Goal: Task Accomplishment & Management: Manage account settings

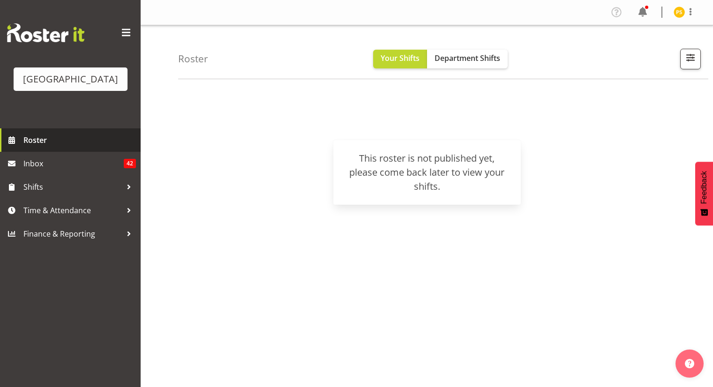
scroll to position [74, 0]
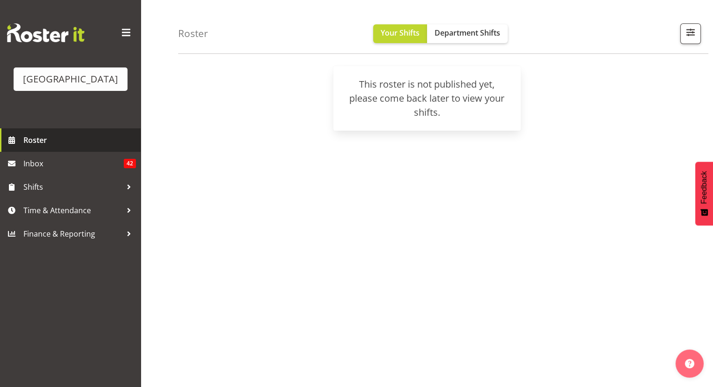
click at [65, 133] on span "Roster" at bounding box center [79, 140] width 112 height 14
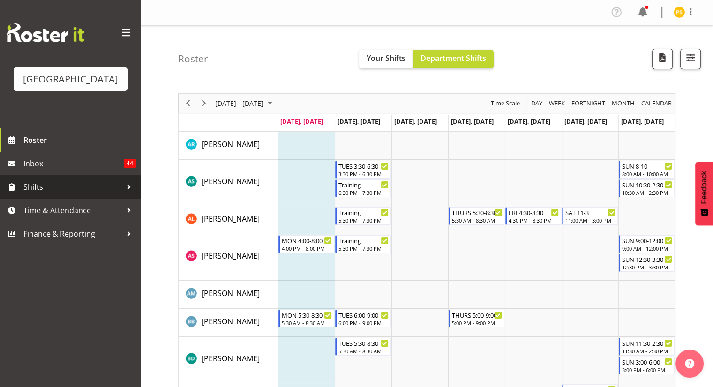
click at [45, 188] on span "Shifts" at bounding box center [72, 187] width 98 height 14
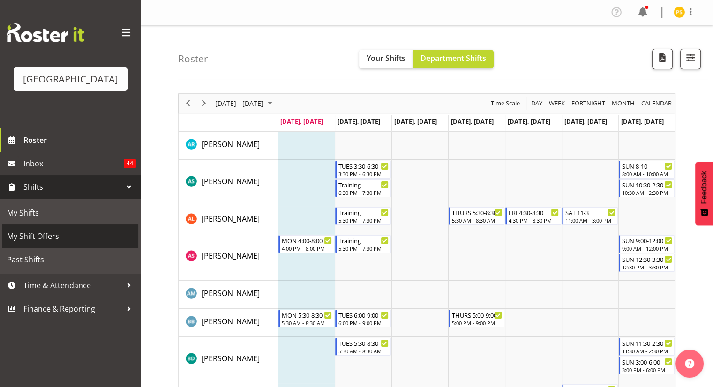
click at [39, 238] on span "My Shift Offers" at bounding box center [70, 236] width 127 height 14
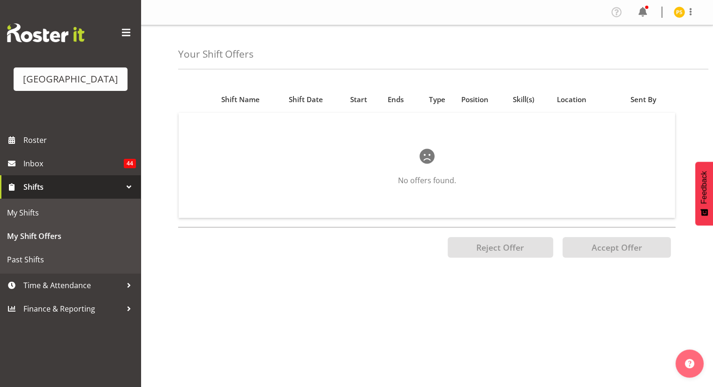
click at [127, 188] on div at bounding box center [129, 187] width 14 height 14
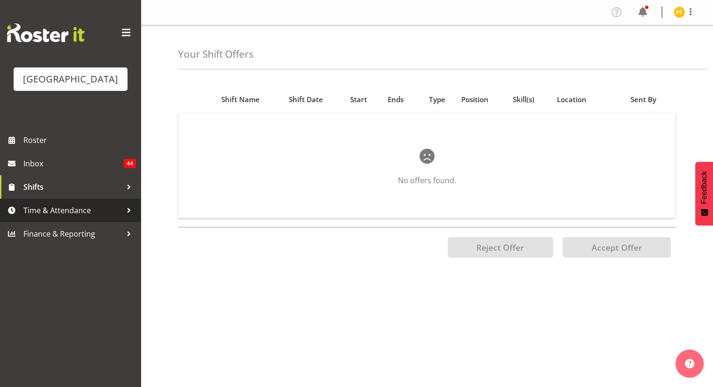
click at [127, 208] on div at bounding box center [129, 210] width 14 height 14
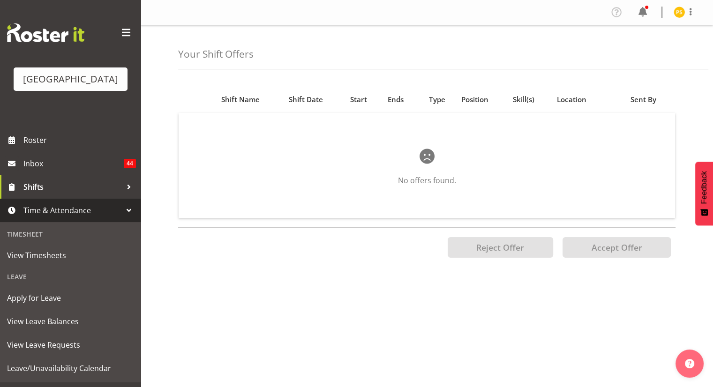
click at [124, 210] on div at bounding box center [129, 210] width 14 height 14
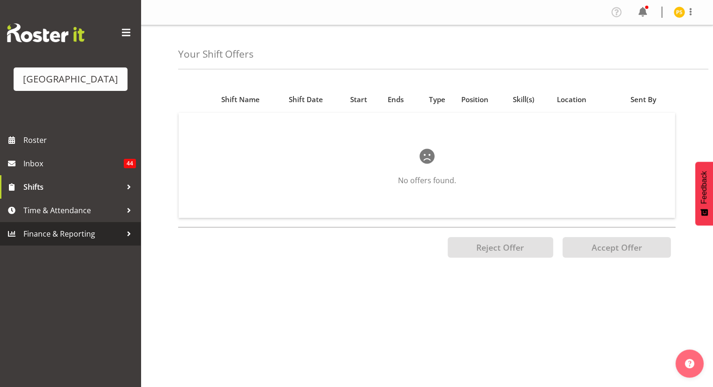
click at [109, 228] on span "Finance & Reporting" at bounding box center [72, 234] width 98 height 14
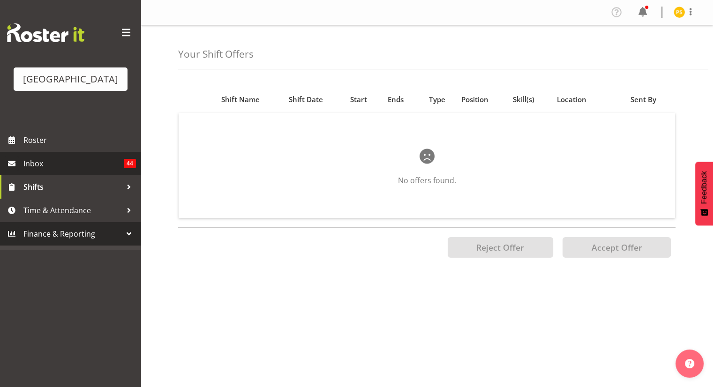
click at [111, 167] on span "Inbox" at bounding box center [73, 164] width 100 height 14
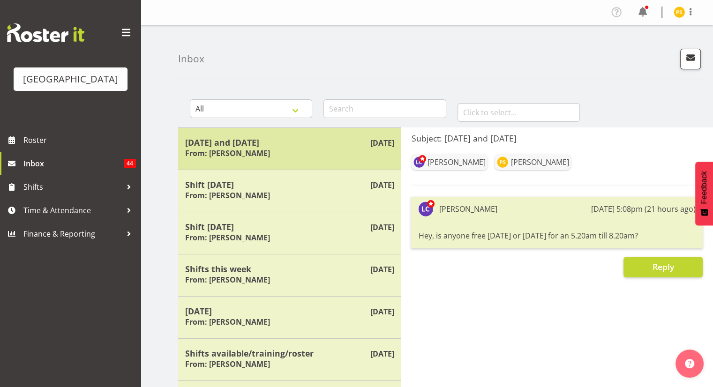
click at [269, 165] on div "Aug 10th Monday and Tuesday From: Laurie Cook" at bounding box center [289, 148] width 223 height 42
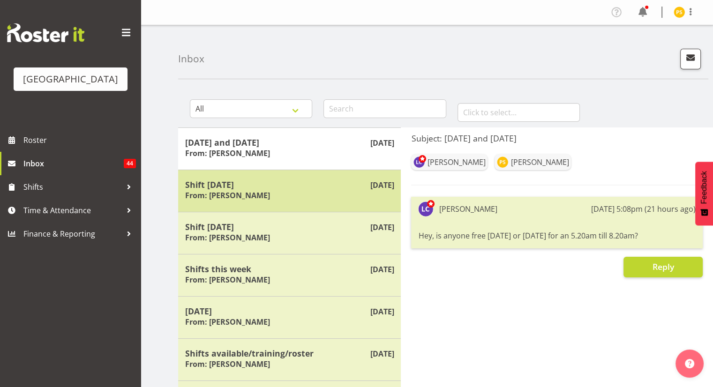
click at [279, 199] on div "Shift tomorrow From: Laurie Cook" at bounding box center [289, 190] width 209 height 23
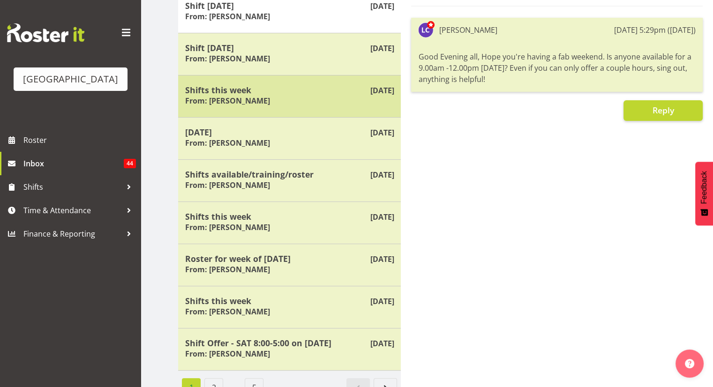
scroll to position [197, 0]
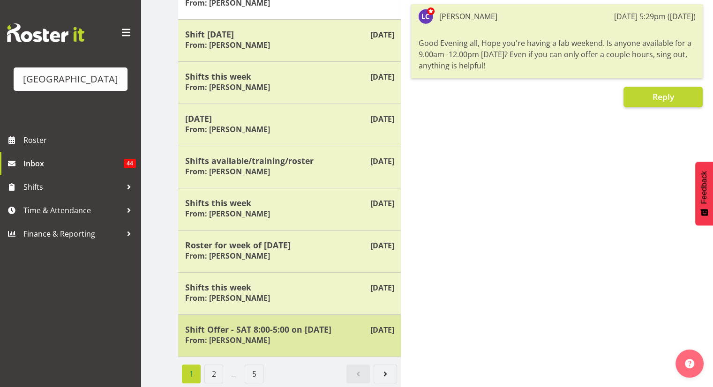
click at [257, 325] on h5 "Shift Offer - SAT 8:00-5:00 on 26/07/25" at bounding box center [289, 329] width 209 height 10
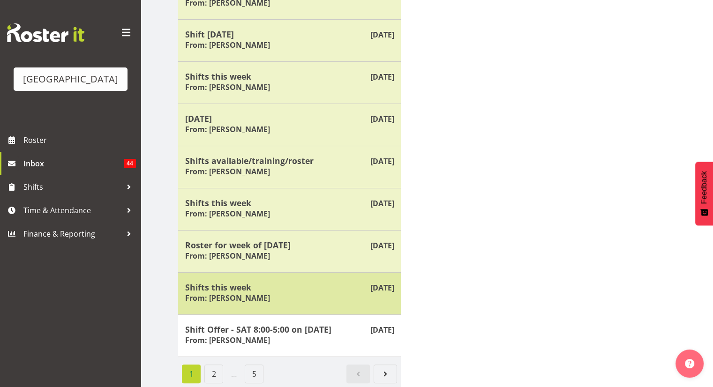
click at [264, 289] on div "Shifts this week From: Laurie Cook" at bounding box center [289, 293] width 209 height 23
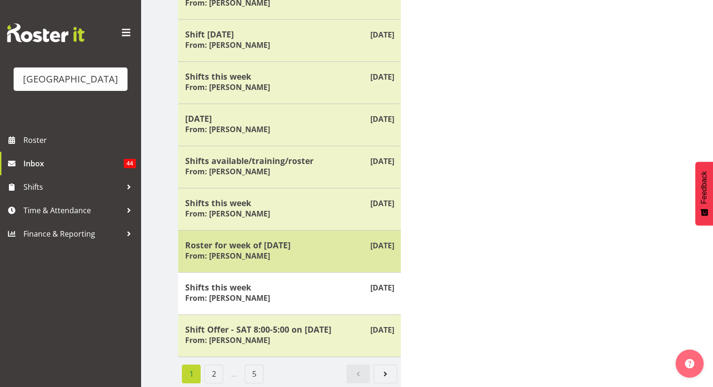
click at [258, 248] on div "Roster for week of 11 August From: Laurie Cook" at bounding box center [289, 251] width 209 height 23
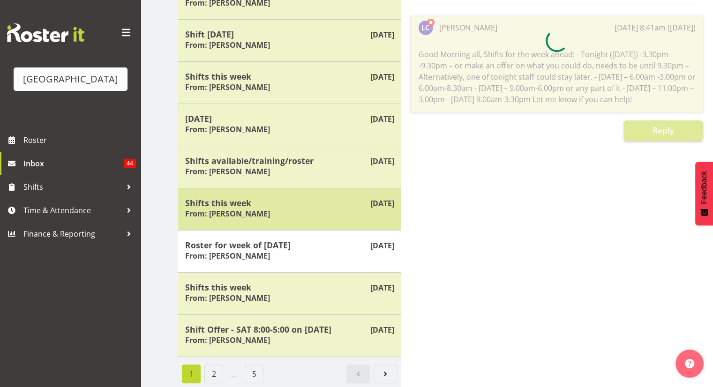
click at [260, 198] on h5 "Shifts this week" at bounding box center [289, 203] width 209 height 10
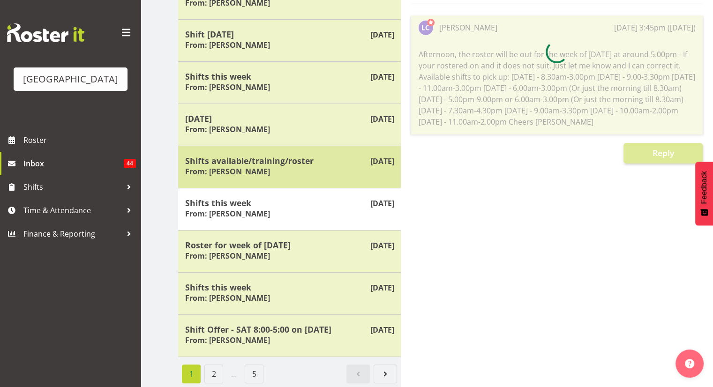
click at [260, 156] on h5 "Shifts available/training/roster" at bounding box center [289, 161] width 209 height 10
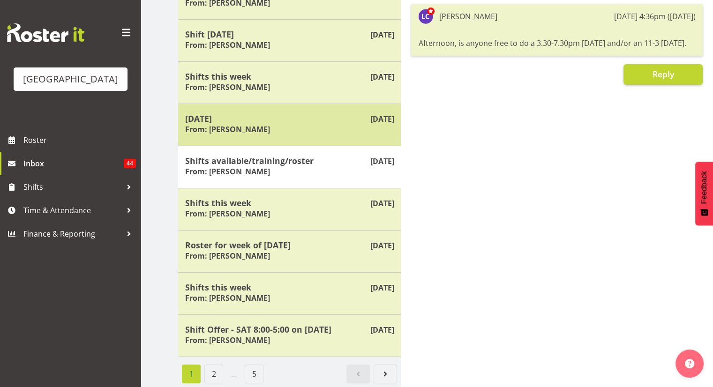
click at [257, 128] on div "Saturday 2 August From: Laurie Cook" at bounding box center [289, 124] width 209 height 23
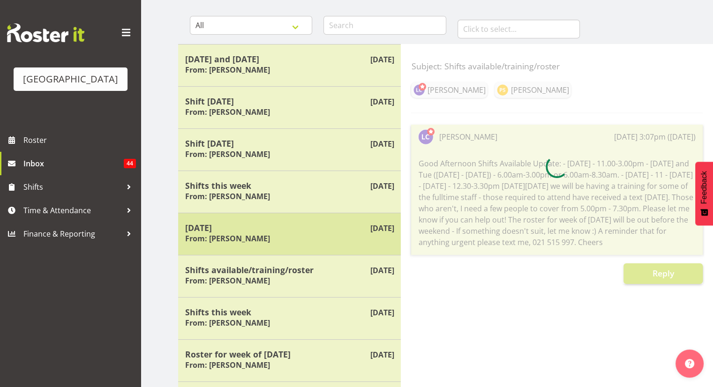
scroll to position [82, 0]
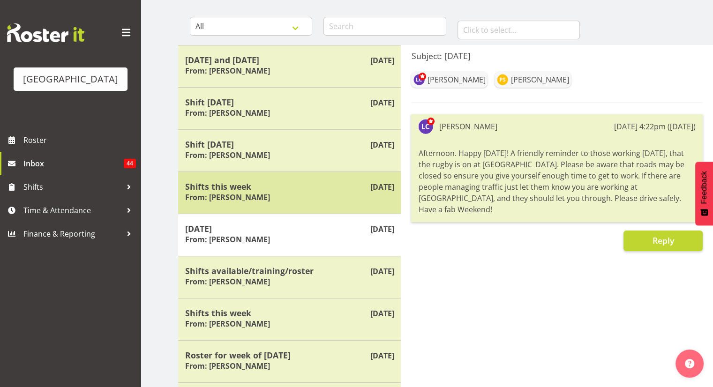
click at [261, 172] on div "Aug 4th Shifts this week From: Laurie Cook" at bounding box center [289, 193] width 223 height 42
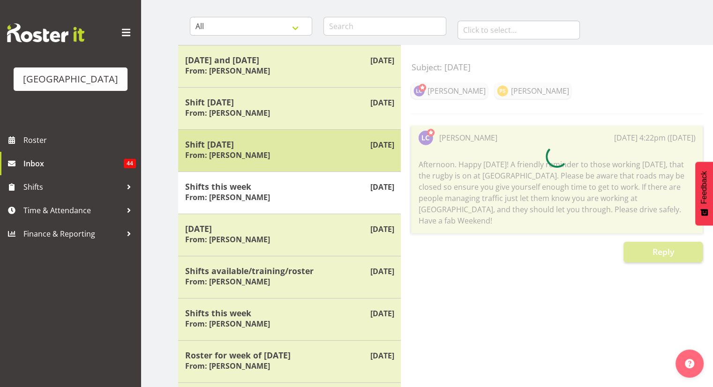
click at [260, 134] on div "Aug 7th Shift today From: Laurie Cook" at bounding box center [289, 150] width 223 height 42
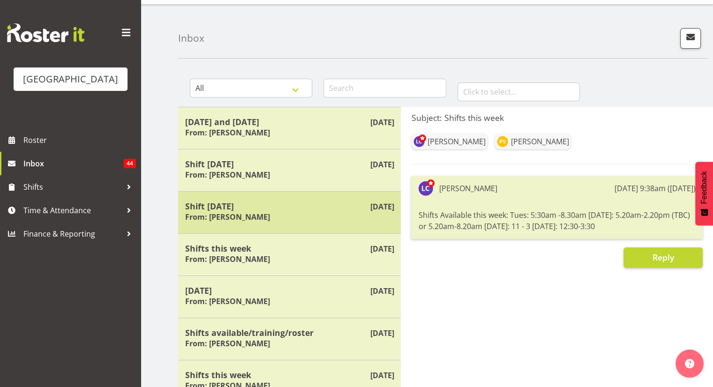
scroll to position [0, 0]
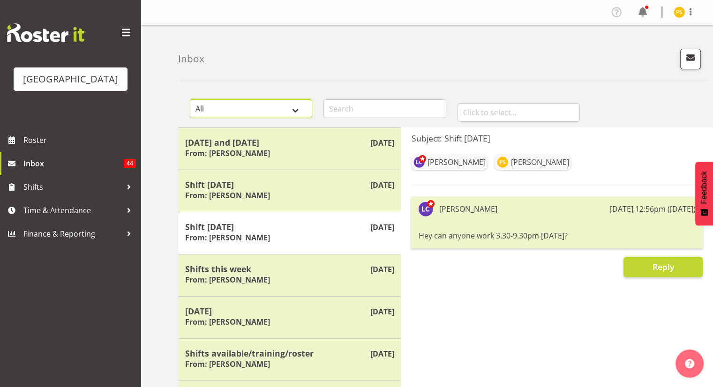
click at [300, 105] on select "All General Shift Offers Shift Swap Offers Leave Requests" at bounding box center [251, 108] width 122 height 19
select select "shift-offer"
click at [190, 99] on select "All General Shift Offers Shift Swap Offers Leave Requests" at bounding box center [251, 108] width 122 height 19
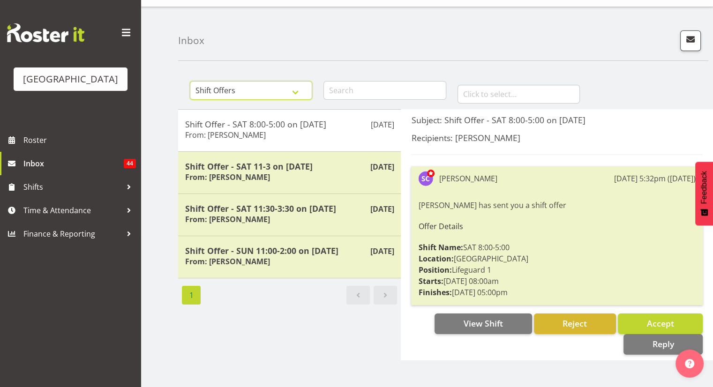
scroll to position [19, 0]
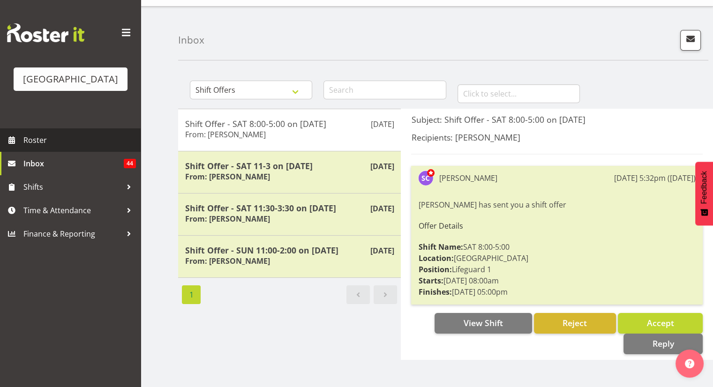
click at [81, 148] on link "Roster" at bounding box center [70, 139] width 141 height 23
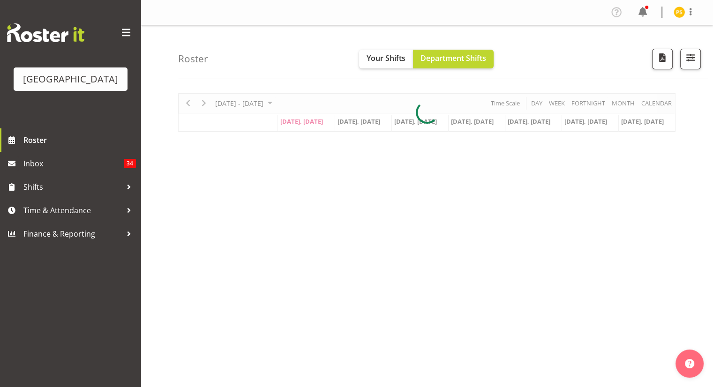
click at [88, 78] on div "[GEOGRAPHIC_DATA]" at bounding box center [70, 79] width 95 height 14
